Goal: Task Accomplishment & Management: Use online tool/utility

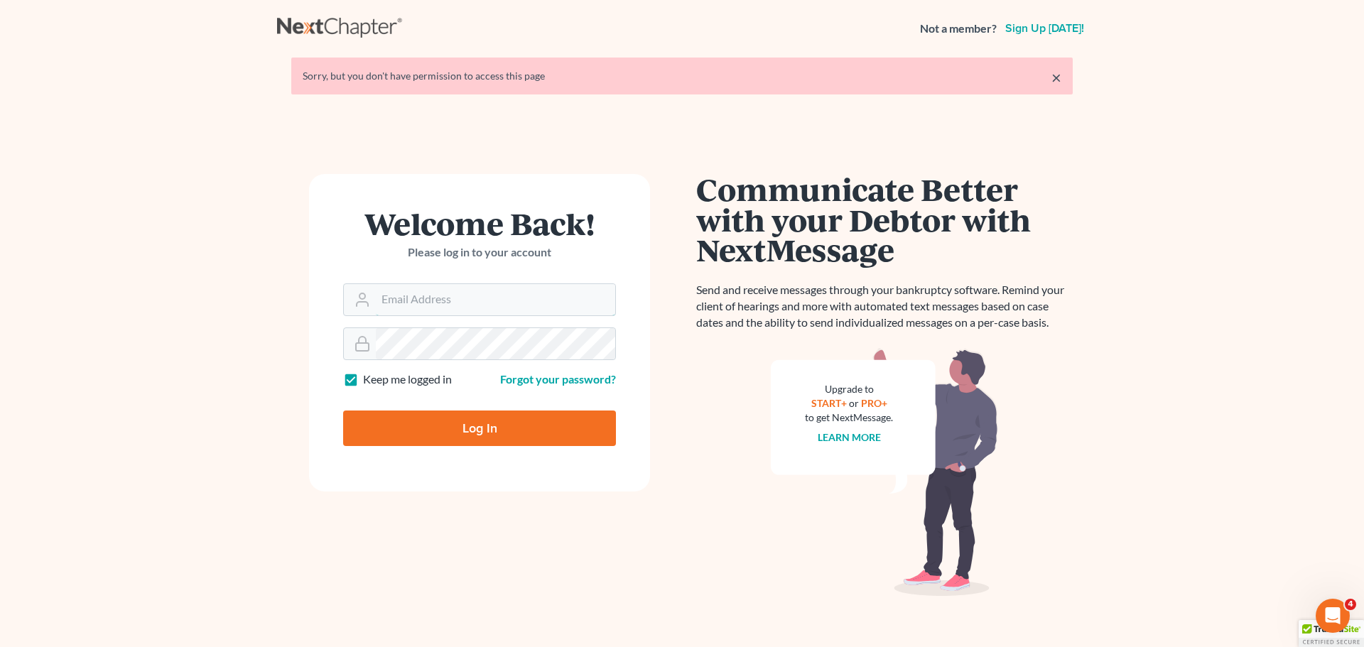
type input "[PERSON_NAME][EMAIL_ADDRESS][DOMAIN_NAME]"
click at [453, 435] on input "Log In" at bounding box center [479, 429] width 273 height 36
type input "Thinking..."
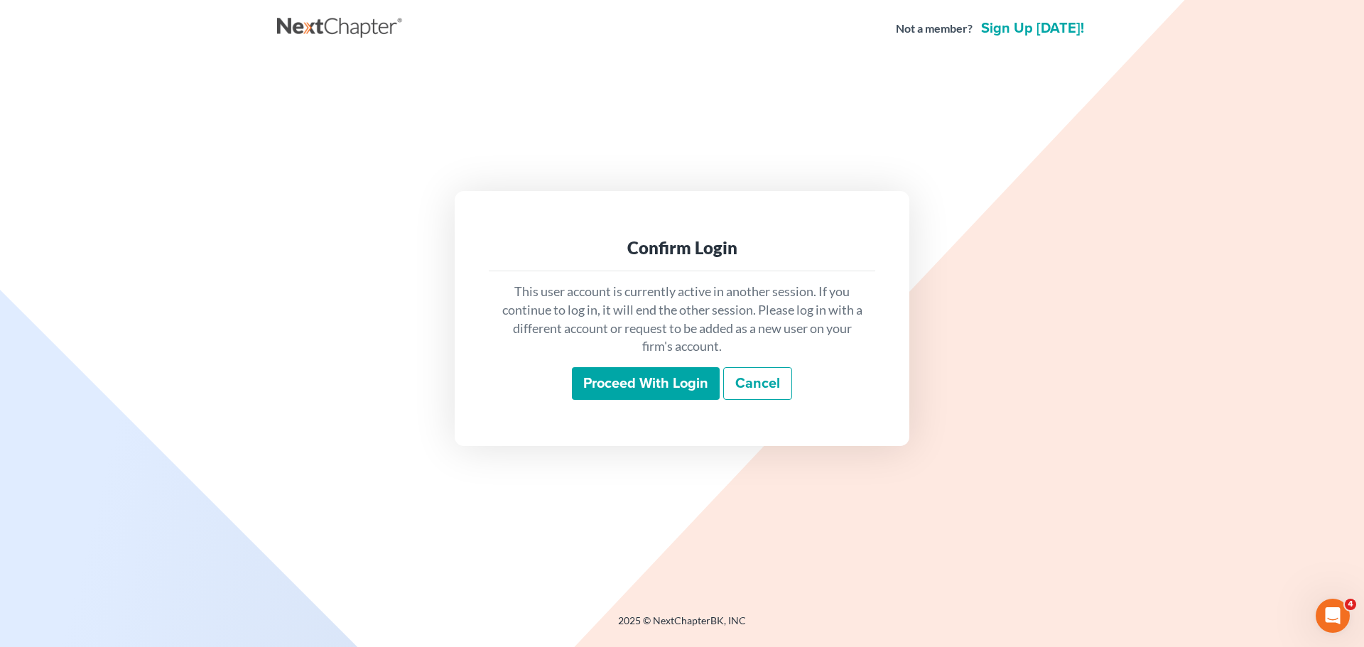
click at [641, 377] on input "Proceed with login" at bounding box center [646, 383] width 148 height 33
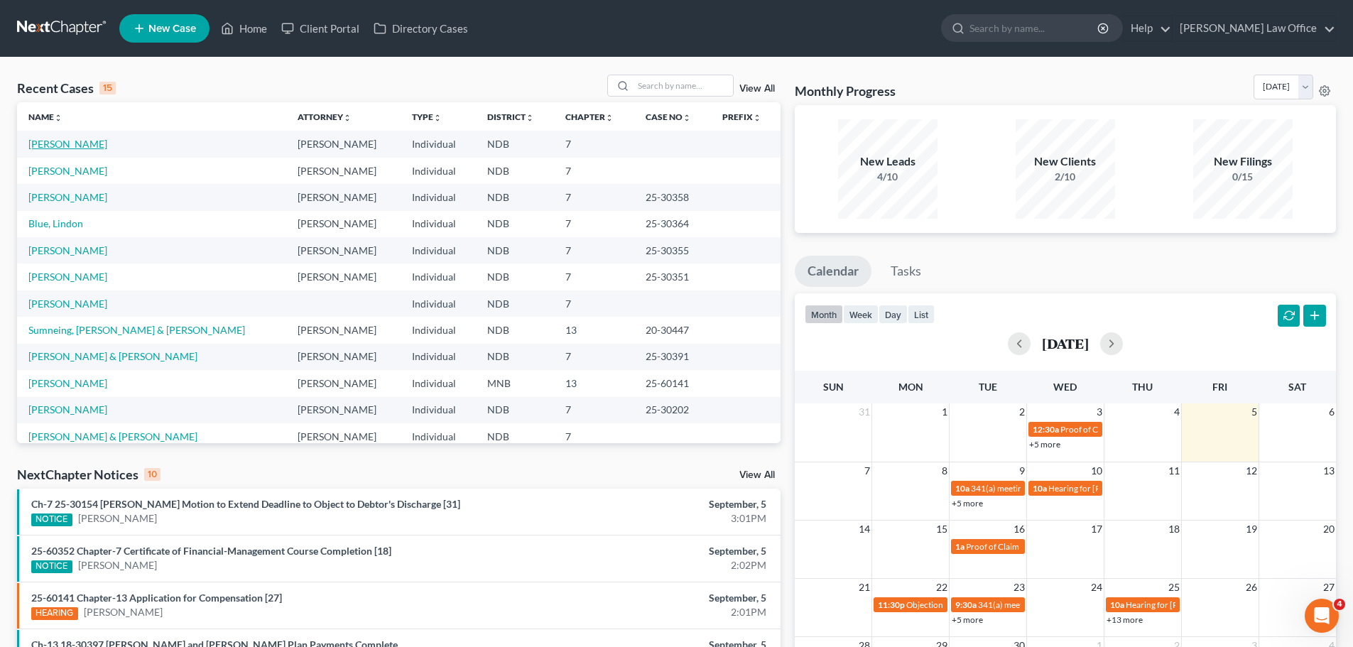
click at [50, 143] on link "Eller, Jonnica" at bounding box center [67, 144] width 79 height 12
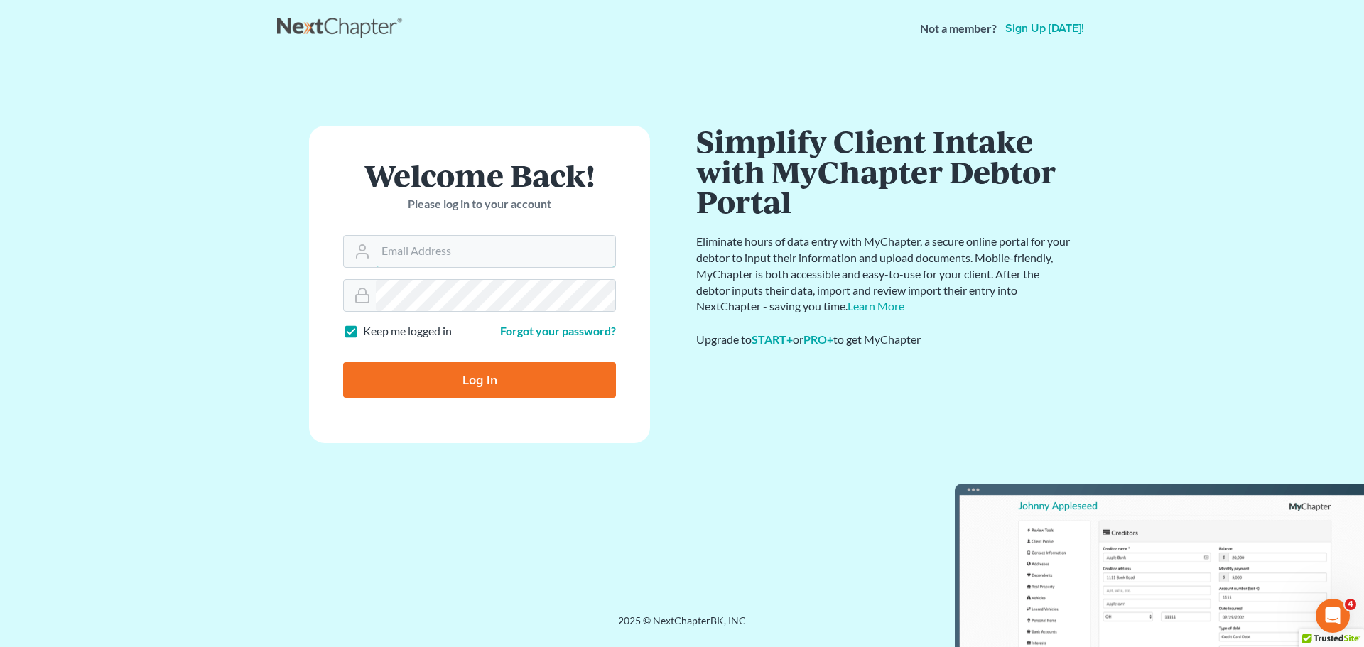
type input "[PERSON_NAME][EMAIL_ADDRESS][DOMAIN_NAME]"
click at [477, 376] on input "Log In" at bounding box center [479, 380] width 273 height 36
type input "Thinking..."
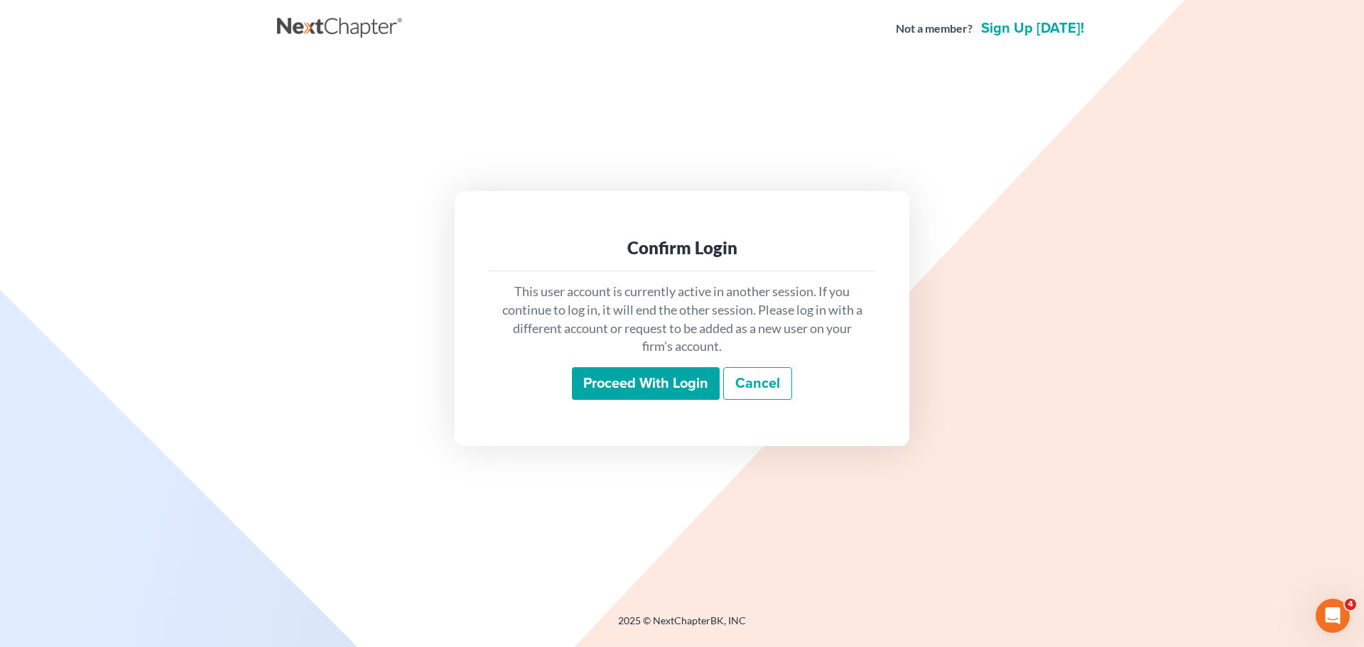
click at [605, 374] on input "Proceed with login" at bounding box center [646, 383] width 148 height 33
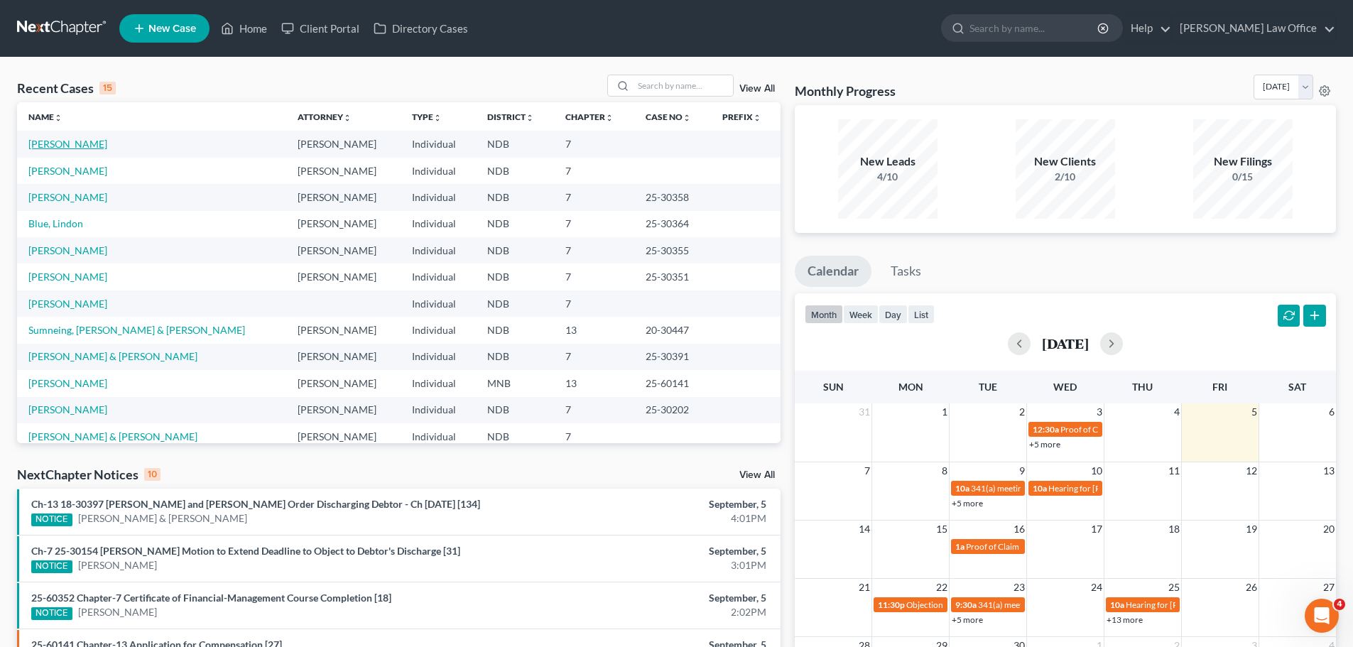
click at [72, 144] on link "[PERSON_NAME]" at bounding box center [67, 144] width 79 height 12
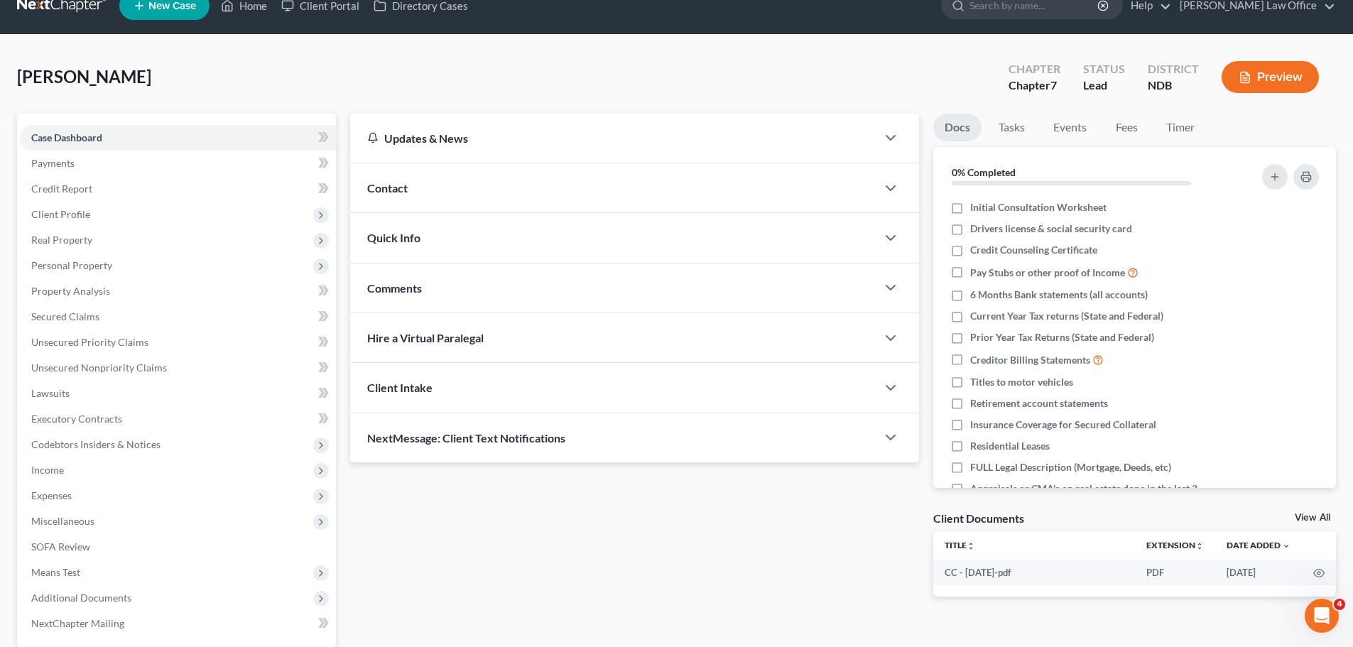
scroll to position [17, 0]
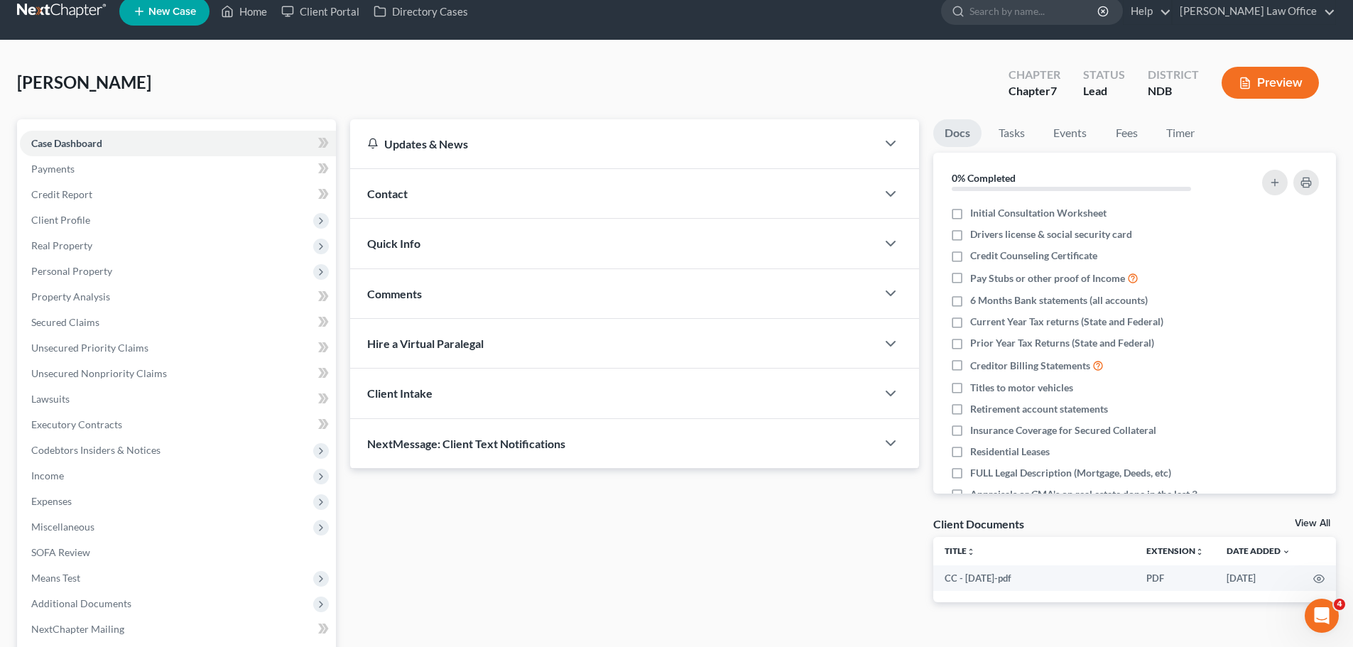
drag, startPoint x: 645, startPoint y: 8, endPoint x: 679, endPoint y: 245, distance: 239.7
click at [680, 244] on div "Quick Info" at bounding box center [613, 243] width 526 height 49
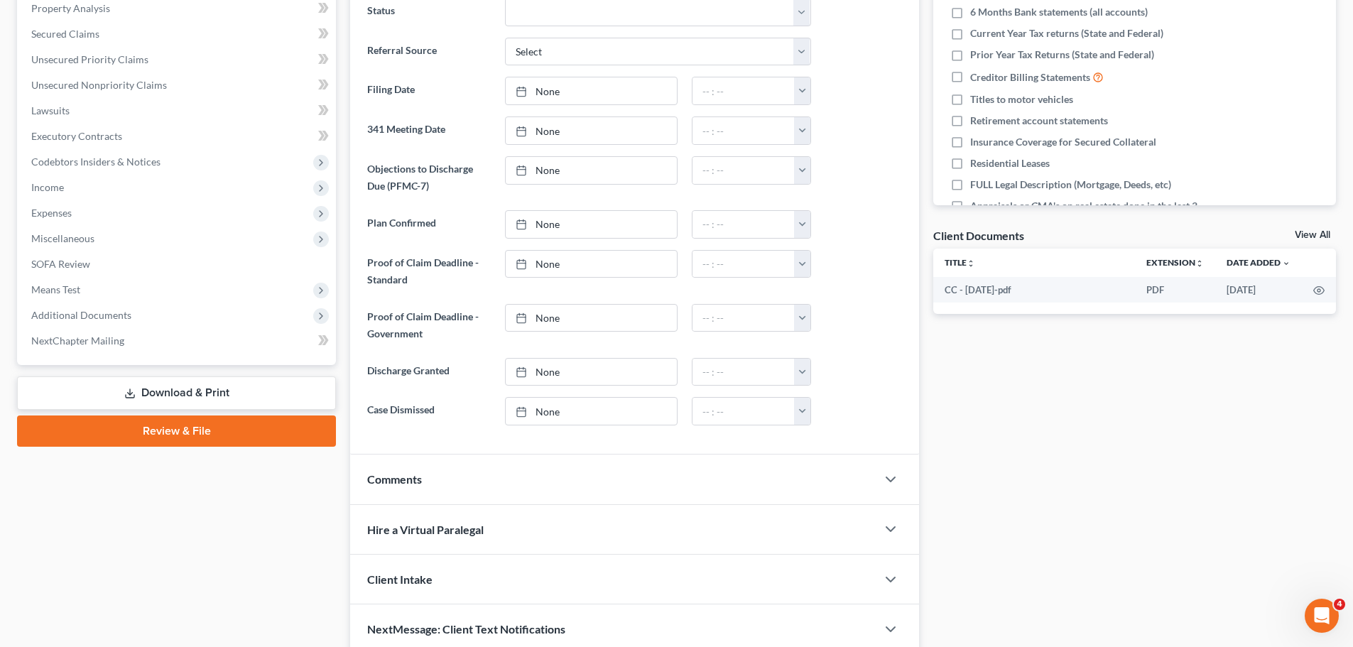
scroll to position [154, 0]
